Goal: Task Accomplishment & Management: Manage account settings

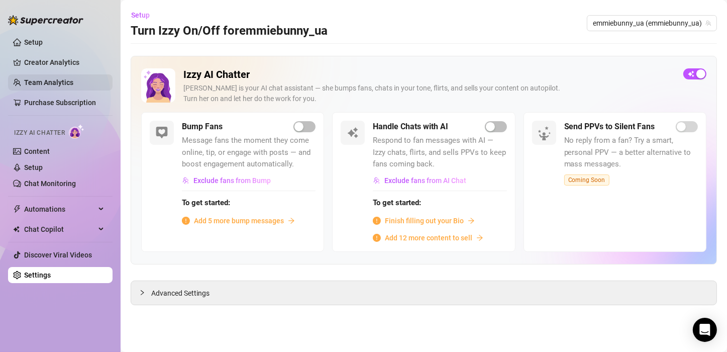
click at [61, 85] on link "Team Analytics" at bounding box center [48, 82] width 49 height 8
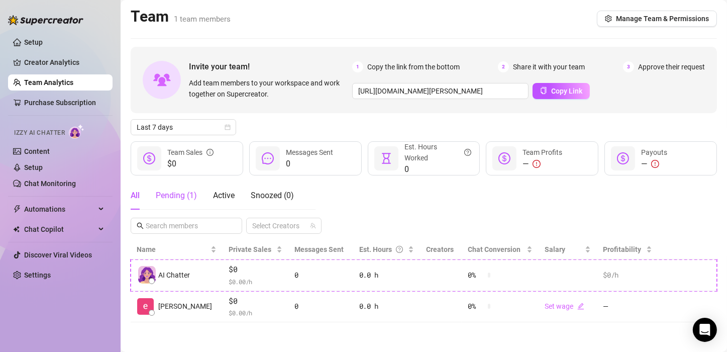
click at [174, 201] on div "Pending ( 1 )" at bounding box center [176, 195] width 41 height 12
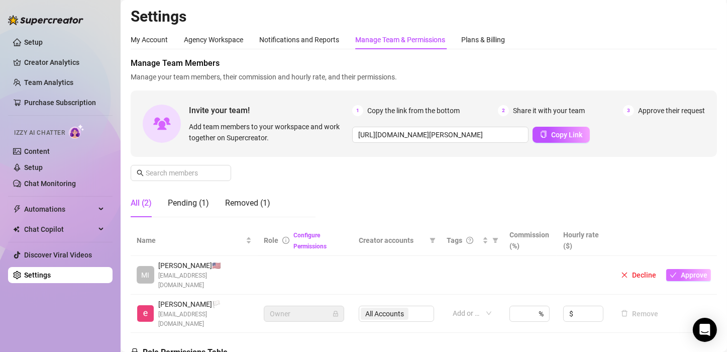
click at [681, 271] on span "Approve" at bounding box center [694, 275] width 27 height 8
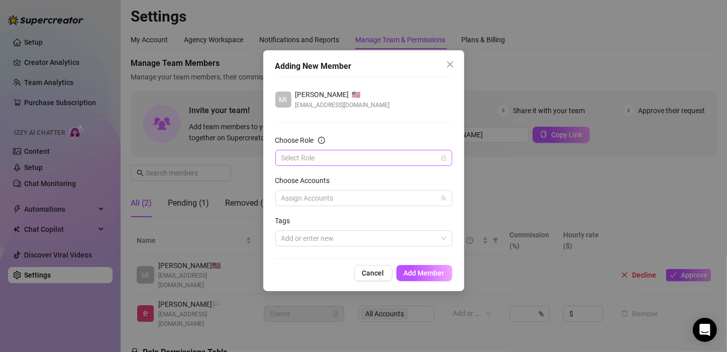
click at [369, 154] on input "Choose Role" at bounding box center [359, 157] width 156 height 15
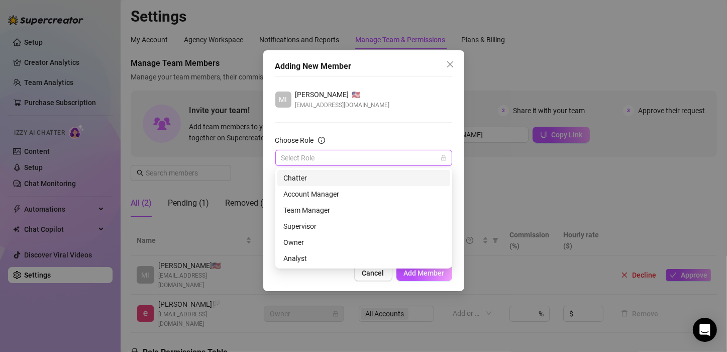
click at [355, 180] on div "Chatter" at bounding box center [363, 177] width 161 height 11
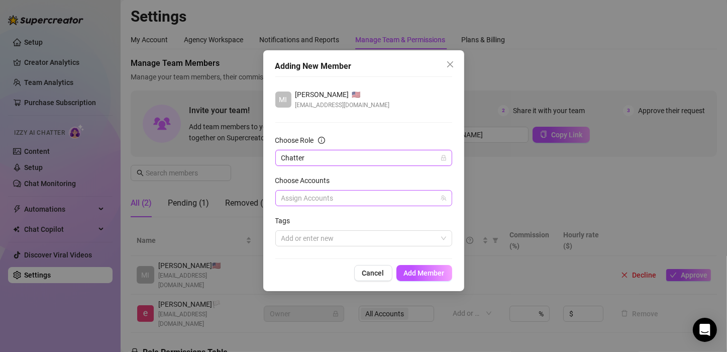
click at [344, 193] on div at bounding box center [358, 198] width 162 height 14
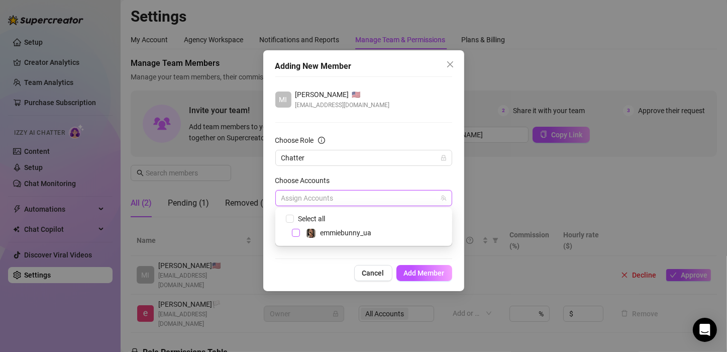
click at [294, 233] on span "Select tree node" at bounding box center [296, 233] width 8 height 8
checkbox input "true"
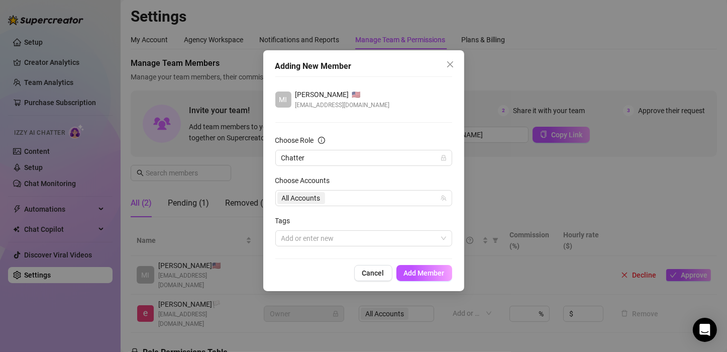
click at [295, 262] on div "Adding New Member MI [PERSON_NAME]🇸 [EMAIL_ADDRESS][DOMAIN_NAME] Choose Role Ch…" at bounding box center [363, 170] width 201 height 241
click at [305, 244] on div at bounding box center [358, 238] width 162 height 14
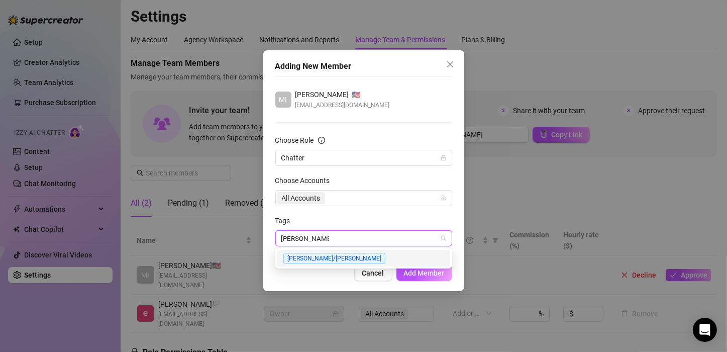
type input "[PERSON_NAME]/[PERSON_NAME]"
click at [316, 256] on span "[PERSON_NAME]/[PERSON_NAME]" at bounding box center [334, 258] width 102 height 11
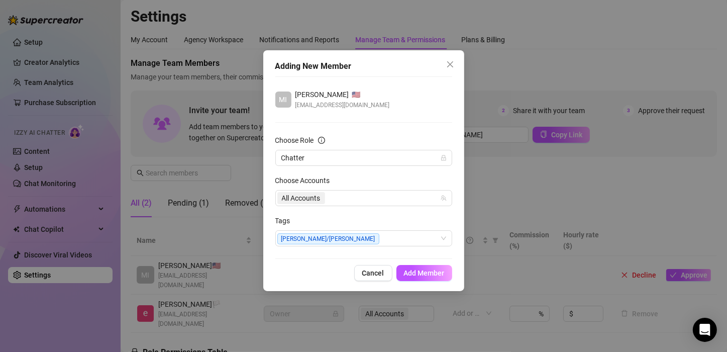
click at [367, 206] on form "Choose Role Chatter Choose Accounts All Accounts Tags [PERSON_NAME]/[PERSON_NAM…" at bounding box center [363, 190] width 177 height 111
click at [423, 274] on span "Add Member" at bounding box center [424, 273] width 41 height 8
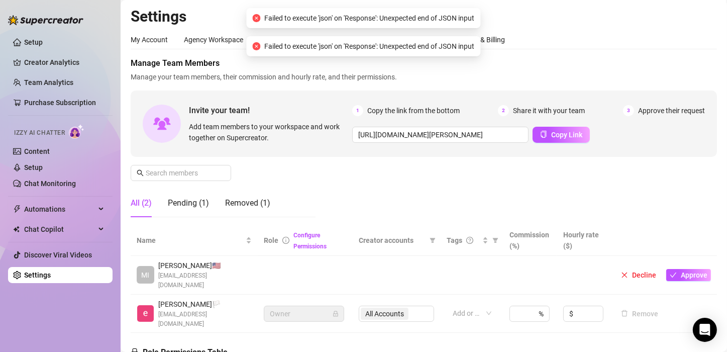
scroll to position [181, 0]
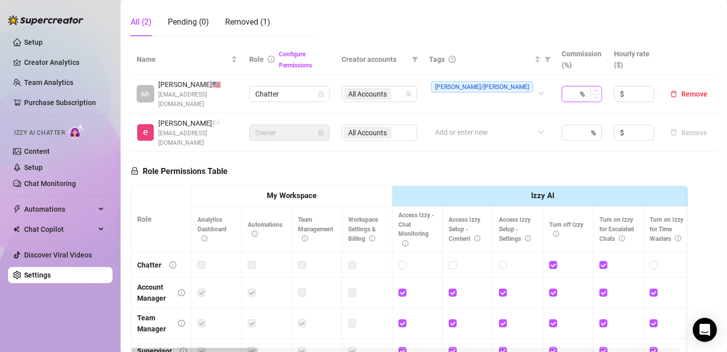
click at [568, 88] on input at bounding box center [573, 93] width 10 height 15
type input "5"
click at [581, 152] on div "Role Permissions Table Role My Workspace Izzy AI OnlyFans Side Menu OnlyFans Ch…" at bounding box center [409, 296] width 557 height 289
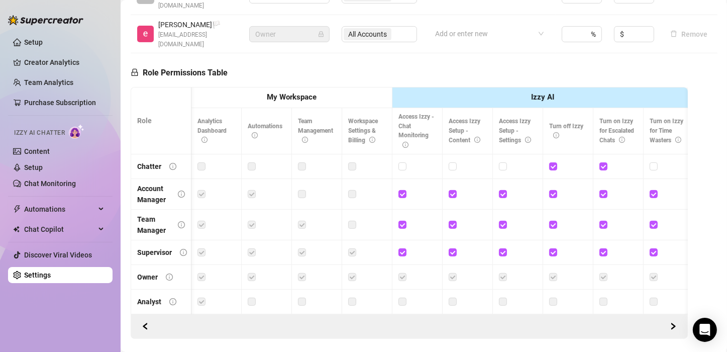
scroll to position [0, 14]
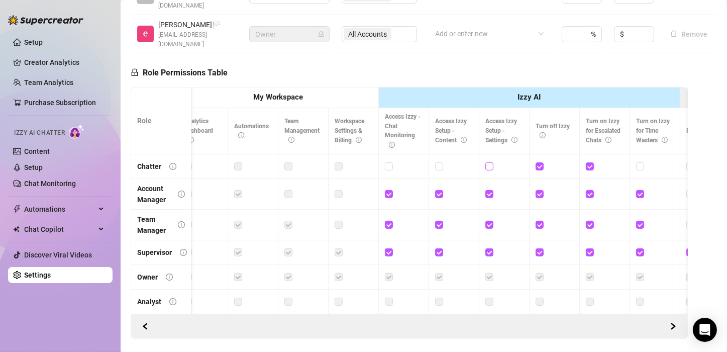
click at [488, 162] on input "checkbox" at bounding box center [488, 165] width 7 height 7
checkbox input "true"
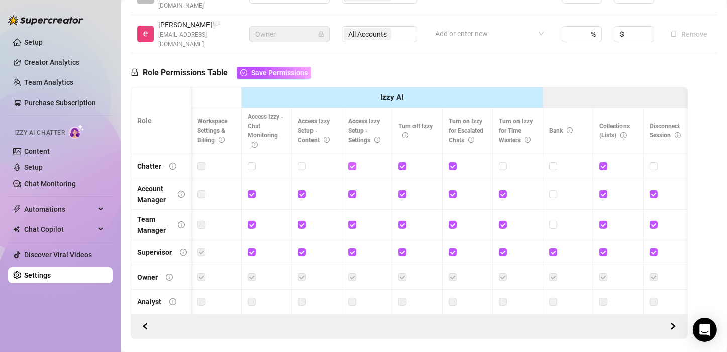
scroll to position [0, 152]
click at [501, 162] on input "checkbox" at bounding box center [500, 165] width 7 height 7
checkbox input "true"
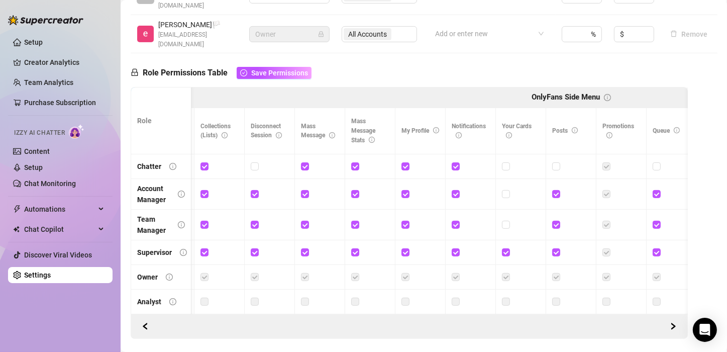
scroll to position [0, 0]
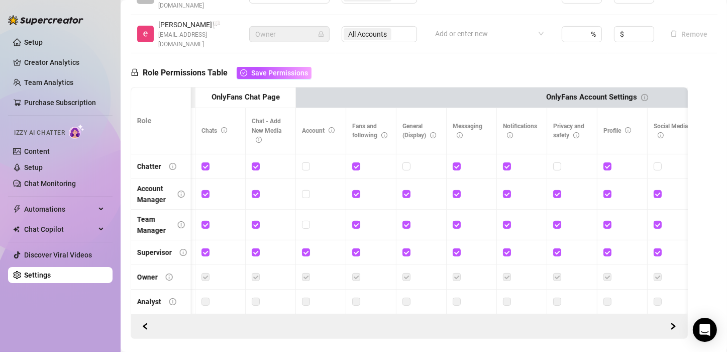
click at [580, 161] on div at bounding box center [572, 166] width 38 height 11
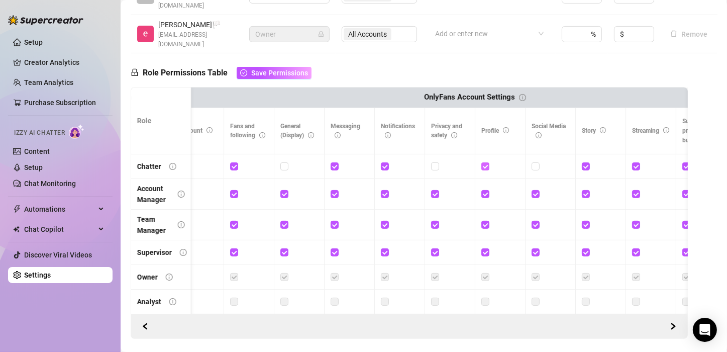
click at [483, 162] on input "checkbox" at bounding box center [484, 165] width 7 height 7
checkbox input "false"
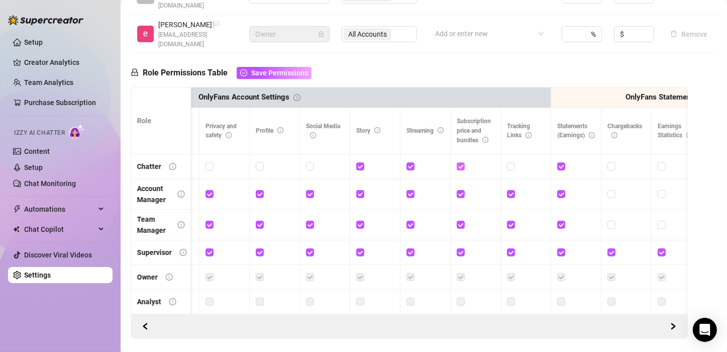
click at [459, 162] on input "checkbox" at bounding box center [460, 165] width 7 height 7
checkbox input "false"
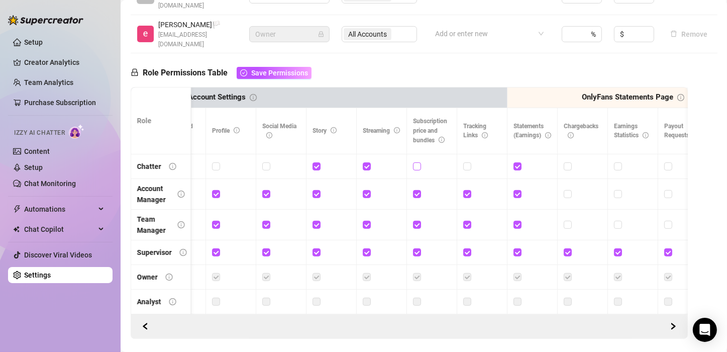
click at [415, 162] on input "checkbox" at bounding box center [416, 165] width 7 height 7
checkbox input "true"
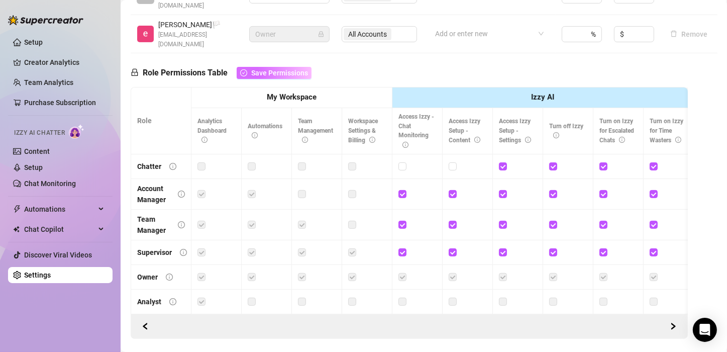
click at [273, 69] on span "Save Permissions" at bounding box center [279, 73] width 57 height 8
